Goal: Task Accomplishment & Management: Use online tool/utility

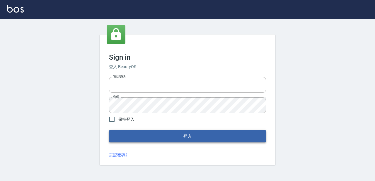
type input "devdev"
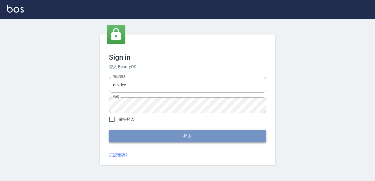
click at [174, 141] on button "登入" at bounding box center [187, 136] width 157 height 12
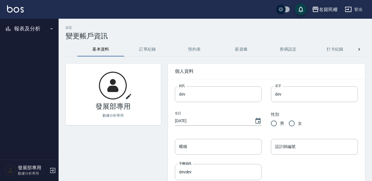
click at [324, 12] on div "名留民權" at bounding box center [328, 9] width 19 height 7
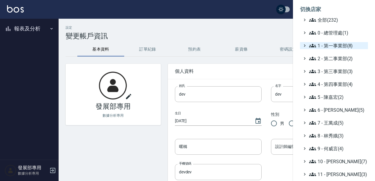
click at [338, 47] on span "1 - 第一事業部(8)" at bounding box center [337, 45] width 56 height 7
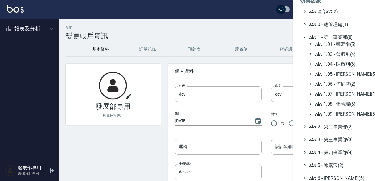
scroll to position [10, 0]
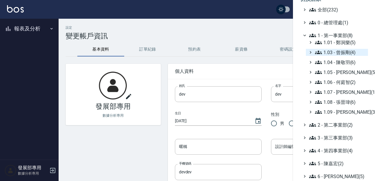
click at [353, 54] on span "1.03 - 曾振剛(4)" at bounding box center [340, 52] width 51 height 7
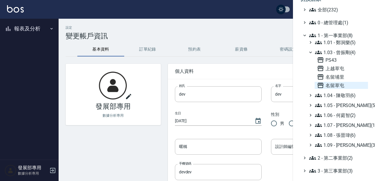
click at [343, 83] on span "名留草屯" at bounding box center [341, 85] width 49 height 7
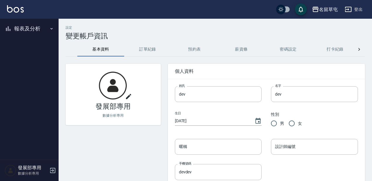
click at [28, 31] on button "報表及分析" at bounding box center [29, 28] width 54 height 15
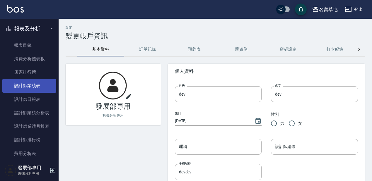
click at [39, 89] on link "設計師業績表" at bounding box center [29, 85] width 54 height 13
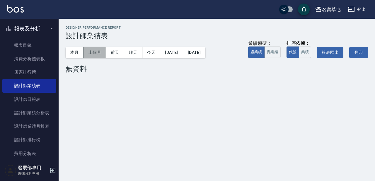
click at [87, 51] on button "上個月" at bounding box center [95, 52] width 22 height 11
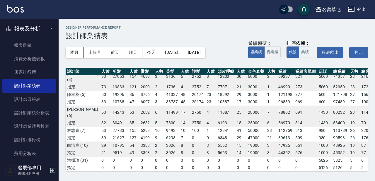
scroll to position [20, 23]
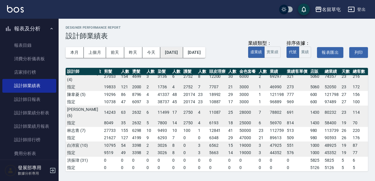
click at [183, 50] on button "[DATE]" at bounding box center [171, 52] width 23 height 11
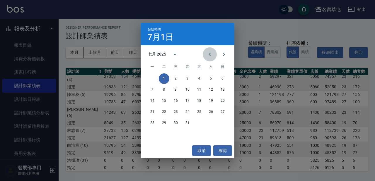
click at [206, 55] on icon "Previous month" at bounding box center [209, 54] width 7 height 7
click at [222, 79] on button "1" at bounding box center [222, 78] width 11 height 11
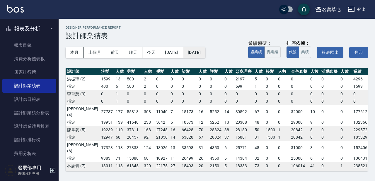
click at [205, 56] on button "[DATE]" at bounding box center [194, 52] width 22 height 11
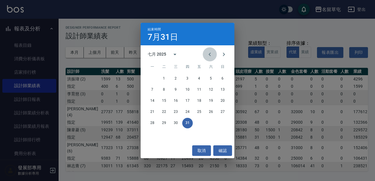
click at [215, 56] on button "Previous month" at bounding box center [210, 54] width 14 height 14
click at [152, 134] on button "30" at bounding box center [152, 134] width 11 height 11
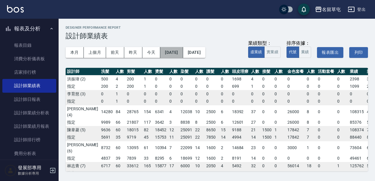
click at [183, 53] on button "[DATE]" at bounding box center [171, 52] width 23 height 11
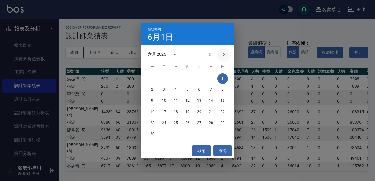
click at [222, 54] on icon "Next month" at bounding box center [223, 54] width 7 height 7
click at [197, 79] on button "1" at bounding box center [199, 78] width 11 height 11
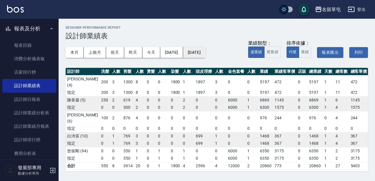
click at [205, 56] on button "[DATE]" at bounding box center [194, 52] width 22 height 11
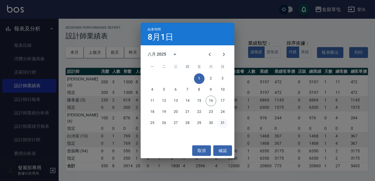
click at [224, 121] on button "31" at bounding box center [222, 123] width 11 height 11
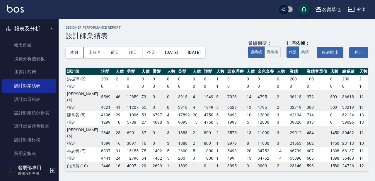
scroll to position [0, 18]
